Goal: Complete application form: Complete application form

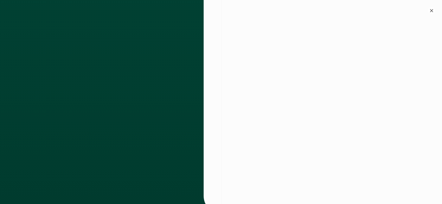
scroll to position [365, 0]
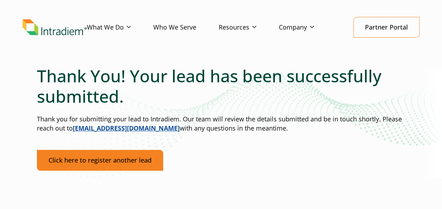
click at [149, 158] on link "Click here to register another lead" at bounding box center [100, 160] width 126 height 21
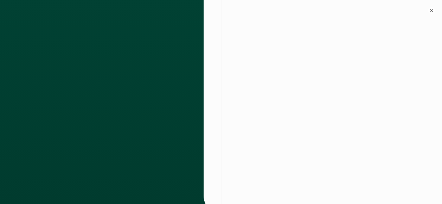
scroll to position [331, 0]
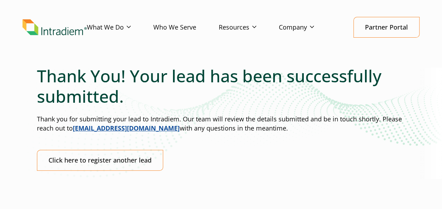
click at [441, 25] on div "Menu What We Do Platform Who We Serve Resources Blog Events & Webinars News Suc…" at bounding box center [221, 27] width 442 height 21
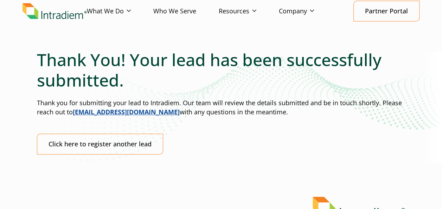
scroll to position [4, 0]
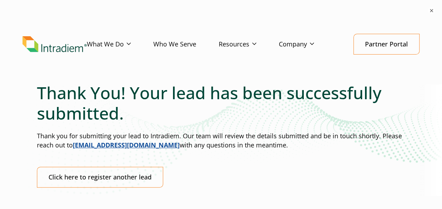
click at [418, 70] on header "Menu What We Do Platform Who We Serve Resources Blog Events & Webinars News Suc…" at bounding box center [221, 50] width 442 height 66
click at [425, 34] on div "Menu What We Do Platform Who We Serve Resources Blog Events & Webinars News Suc…" at bounding box center [221, 44] width 442 height 21
click at [419, 62] on header "Menu What We Do Platform Who We Serve Resources Blog Events & Webinars News Suc…" at bounding box center [221, 50] width 442 height 66
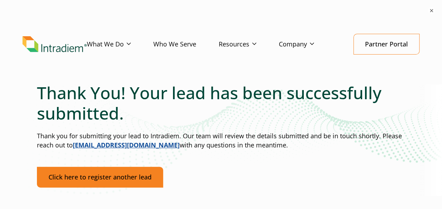
click at [147, 178] on link "Click here to register another lead" at bounding box center [100, 177] width 126 height 21
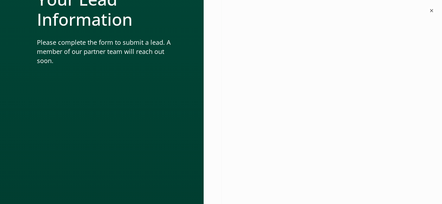
scroll to position [236, 0]
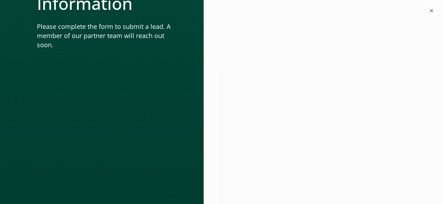
scroll to position [253, 0]
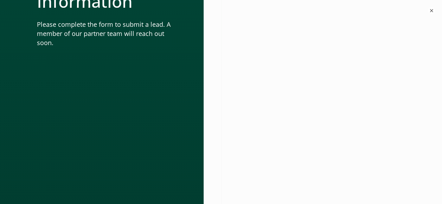
click at [406, 110] on div at bounding box center [313, 93] width 184 height 393
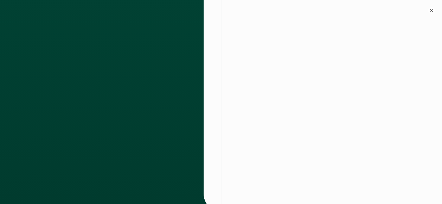
scroll to position [341, 0]
